Goal: Task Accomplishment & Management: Use online tool/utility

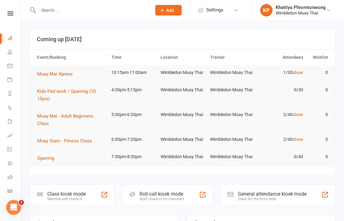
click at [78, 195] on div "Class kiosk mode" at bounding box center [66, 194] width 38 height 6
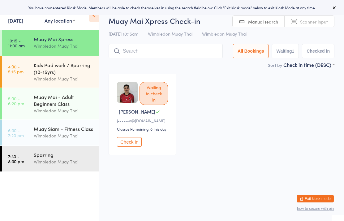
click at [68, 72] on div "Kids Pad work / Sparring (10-15yrs)" at bounding box center [64, 69] width 60 height 14
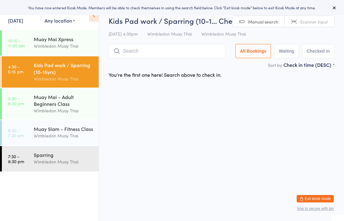
click at [59, 105] on div "Muay Mai - Adult Beginners Class" at bounding box center [64, 100] width 60 height 14
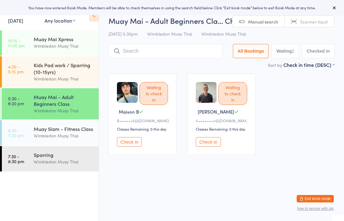
click at [70, 139] on div "Wimbledon Muay Thai" at bounding box center [64, 135] width 60 height 7
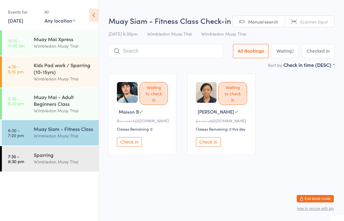
click at [64, 102] on div "Muay Mai - Adult Beginners Class" at bounding box center [64, 100] width 60 height 14
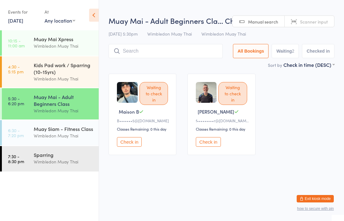
click at [66, 38] on div "Muay Mai Xpress" at bounding box center [64, 39] width 60 height 7
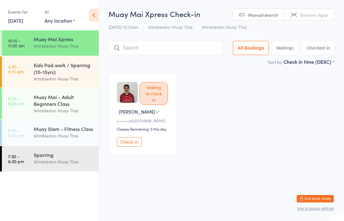
click at [70, 36] on div "Muay Mai Xpress" at bounding box center [64, 39] width 60 height 7
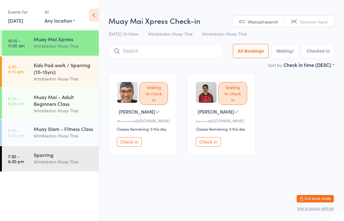
click at [167, 53] on input "search" at bounding box center [166, 51] width 114 height 14
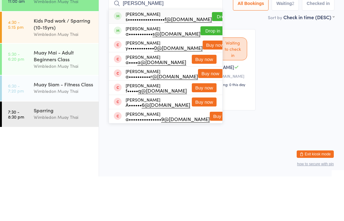
type input "Ayman"
click at [212, 57] on button "Drop in" at bounding box center [224, 61] width 25 height 9
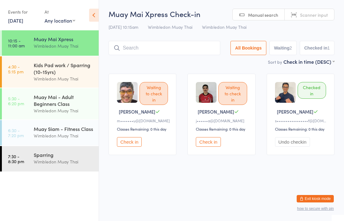
click at [198, 53] on input "search" at bounding box center [165, 48] width 112 height 14
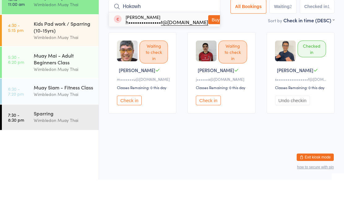
type input "Hokowh"
click at [208, 57] on button "Buy now" at bounding box center [220, 61] width 25 height 9
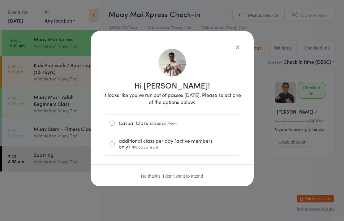
click at [174, 114] on label "Casual Class $20.00 up-front" at bounding box center [171, 122] width 125 height 17
click at [0, 0] on input "Casual Class $20.00 up-front" at bounding box center [0, 0] width 0 height 0
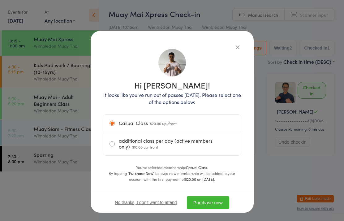
click at [203, 169] on strong "Casual Class" at bounding box center [196, 166] width 21 height 5
click at [217, 196] on button "Purchase now" at bounding box center [208, 202] width 42 height 13
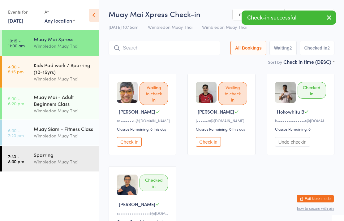
click at [202, 61] on div "Sort by Check in time (DESC) First name (ASC) First name (DESC) Last name (ASC)…" at bounding box center [222, 61] width 226 height 7
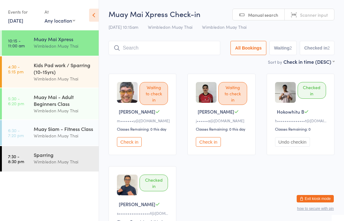
click at [305, 192] on div "Waiting to check in Joe D m••••••• u@gmail.com Classes Remaining: 0 this day Ch…" at bounding box center [221, 160] width 237 height 185
click at [308, 197] on button "Exit kiosk mode" at bounding box center [314, 198] width 37 height 7
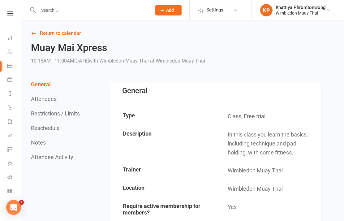
click at [8, 36] on icon at bounding box center [9, 37] width 5 height 5
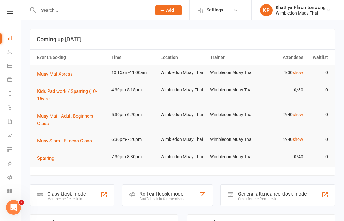
click at [8, 11] on icon at bounding box center [10, 13] width 6 height 4
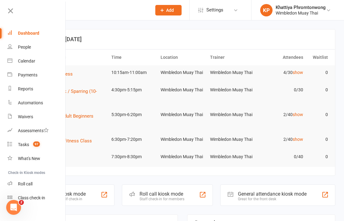
click at [80, 198] on div "Member self check-in" at bounding box center [66, 199] width 38 height 4
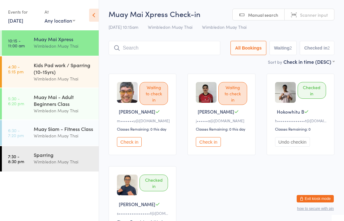
click at [187, 45] on input "search" at bounding box center [165, 48] width 112 height 14
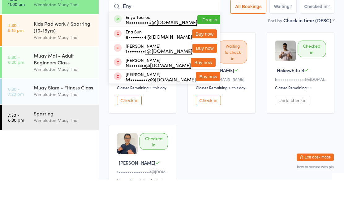
type input "Eny"
click at [202, 57] on button "Drop in" at bounding box center [209, 61] width 25 height 9
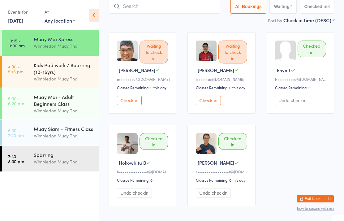
click at [216, 10] on input "search" at bounding box center [165, 6] width 112 height 14
type input "[PERSON_NAME]"
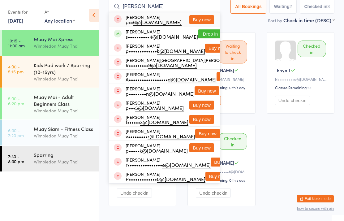
click at [202, 37] on button "Drop in" at bounding box center [210, 33] width 25 height 9
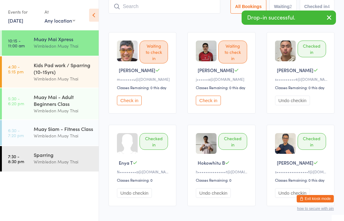
click at [178, 3] on input "search" at bounding box center [165, 6] width 112 height 14
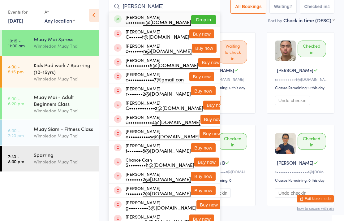
type input "[PERSON_NAME]"
click at [201, 19] on button "Drop in" at bounding box center [203, 19] width 25 height 9
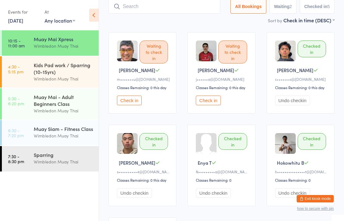
click at [189, 10] on input "search" at bounding box center [165, 6] width 112 height 14
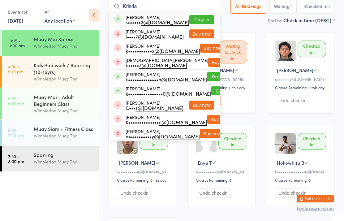
type input "Krisda"
click at [203, 20] on button "Drop in" at bounding box center [201, 19] width 25 height 9
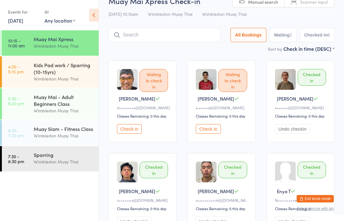
scroll to position [0, 0]
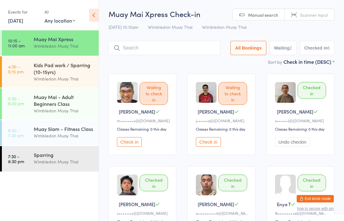
click at [67, 44] on div "Wimbledon Muay Thai" at bounding box center [64, 45] width 60 height 7
click at [188, 46] on input "search" at bounding box center [165, 48] width 112 height 14
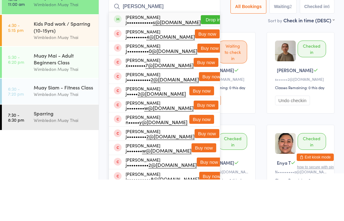
type input "[PERSON_NAME]"
click at [201, 57] on button "Drop in" at bounding box center [213, 61] width 25 height 9
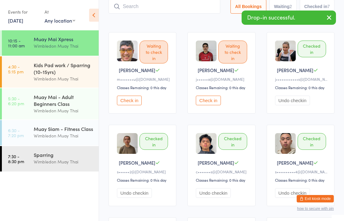
click at [169, 6] on input "search" at bounding box center [165, 6] width 112 height 14
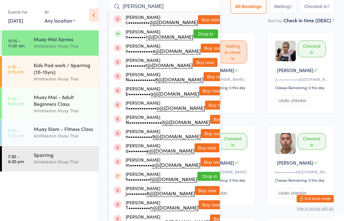
type input "[PERSON_NAME]"
click at [198, 35] on button "Drop in" at bounding box center [205, 33] width 25 height 9
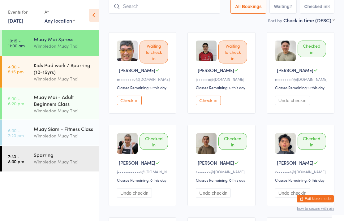
click at [125, 100] on button "Check in" at bounding box center [129, 101] width 25 height 10
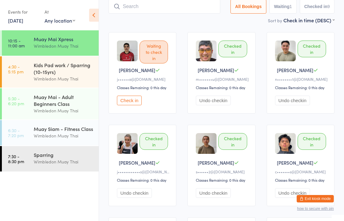
click at [30, 40] on link "10:15 - 11:00 am Muay Mai Xpress Wimbledon Muay Thai" at bounding box center [50, 42] width 97 height 25
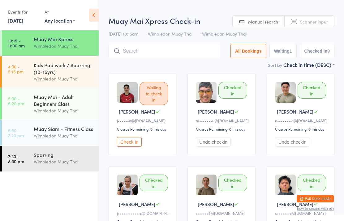
click at [32, 82] on link "4:30 - 5:15 pm Kids Pad work / Sparring (10-15yrs) Wimbledon Muay Thai" at bounding box center [50, 71] width 97 height 31
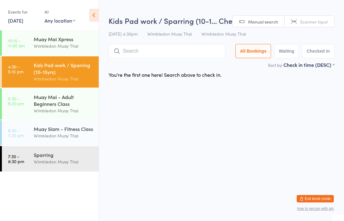
click at [29, 45] on link "10:15 - 11:00 am Muay Mai Xpress Wimbledon Muay Thai" at bounding box center [50, 42] width 97 height 25
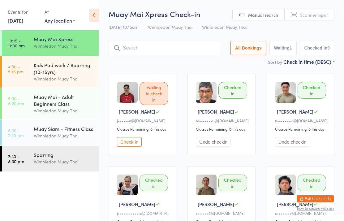
click at [143, 45] on input "search" at bounding box center [165, 48] width 112 height 14
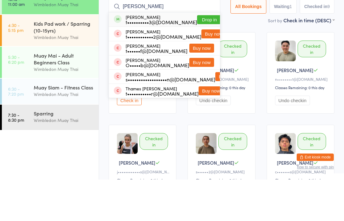
type input "[PERSON_NAME]"
click at [205, 57] on button "Drop in" at bounding box center [209, 61] width 25 height 9
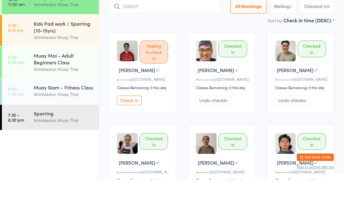
scroll to position [41, 0]
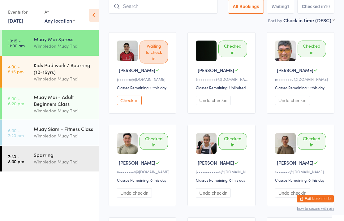
click at [143, 2] on input "search" at bounding box center [163, 6] width 109 height 14
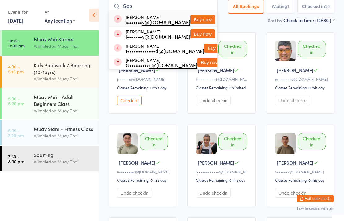
type input "Goph"
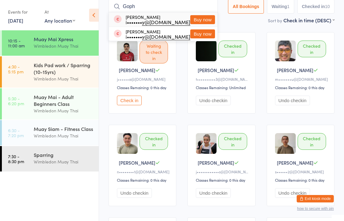
click at [29, 33] on link "10:15 - 11:00 am Muay Mai Xpress Wimbledon Muay Thai" at bounding box center [50, 42] width 97 height 25
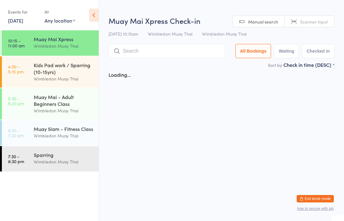
scroll to position [0, 0]
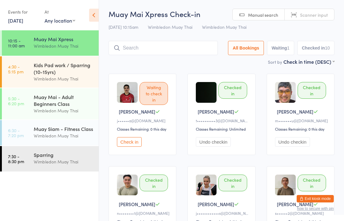
click at [20, 18] on link "[DATE]" at bounding box center [15, 20] width 15 height 7
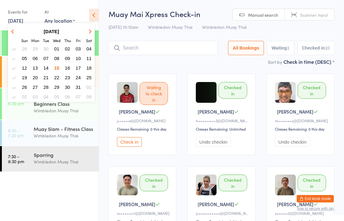
click at [66, 66] on span "16" at bounding box center [67, 67] width 5 height 5
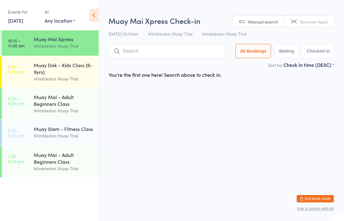
click at [141, 50] on input "search" at bounding box center [167, 51] width 117 height 14
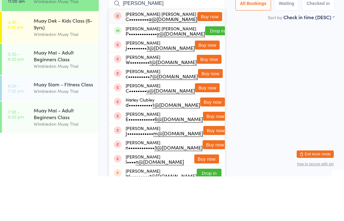
type input "[PERSON_NAME]"
click at [211, 71] on button "Drop in" at bounding box center [217, 75] width 25 height 9
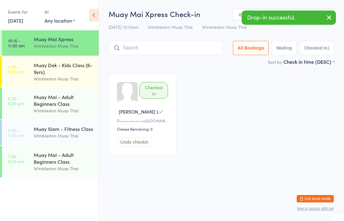
click at [15, 17] on link "[DATE]" at bounding box center [15, 20] width 15 height 7
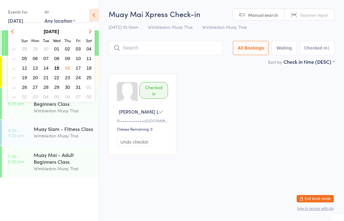
click at [57, 67] on span "15" at bounding box center [56, 67] width 5 height 5
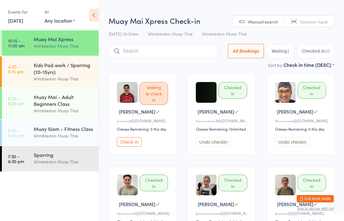
click at [42, 41] on div "Muay Mai Xpress" at bounding box center [64, 39] width 60 height 7
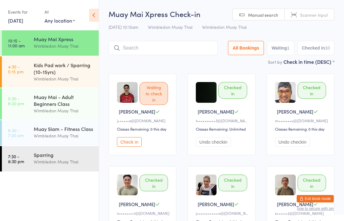
scroll to position [1, 0]
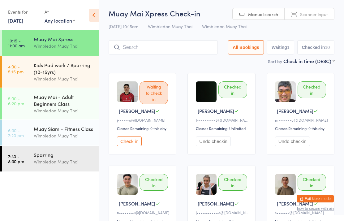
click at [66, 40] on div "Muay Mai Xpress" at bounding box center [64, 39] width 60 height 7
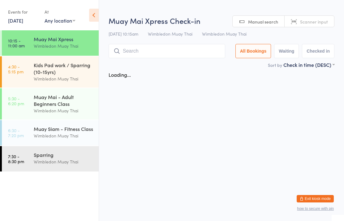
scroll to position [0, 0]
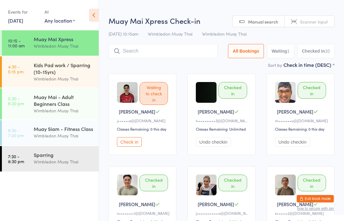
click at [135, 53] on input "search" at bounding box center [163, 51] width 109 height 14
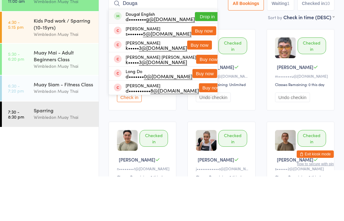
type input "Douga"
click at [196, 57] on button "Drop in" at bounding box center [207, 61] width 25 height 9
